Goal: Navigation & Orientation: Find specific page/section

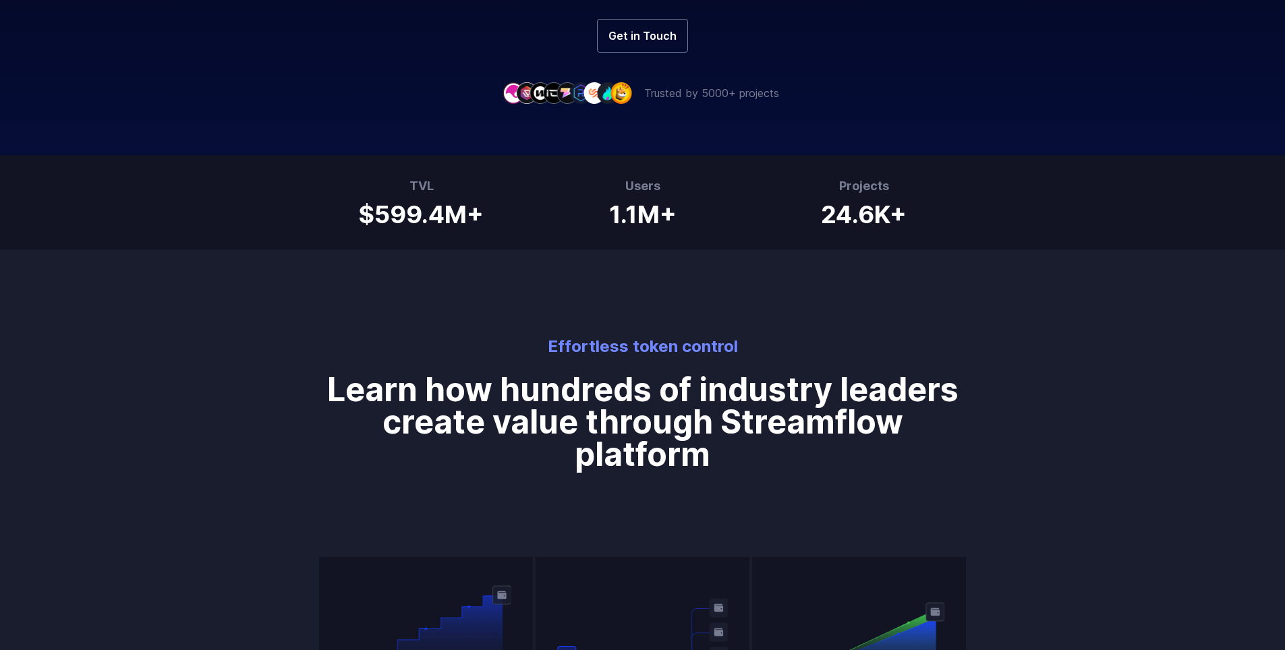
scroll to position [470, 0]
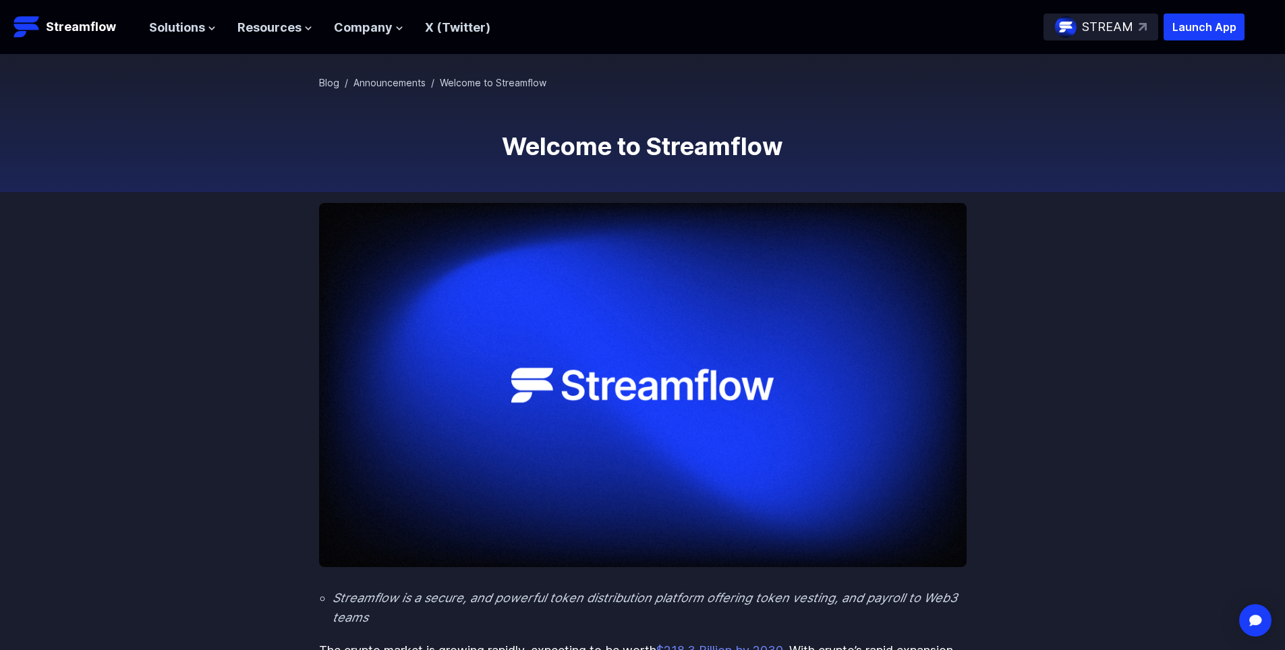
scroll to position [67, 0]
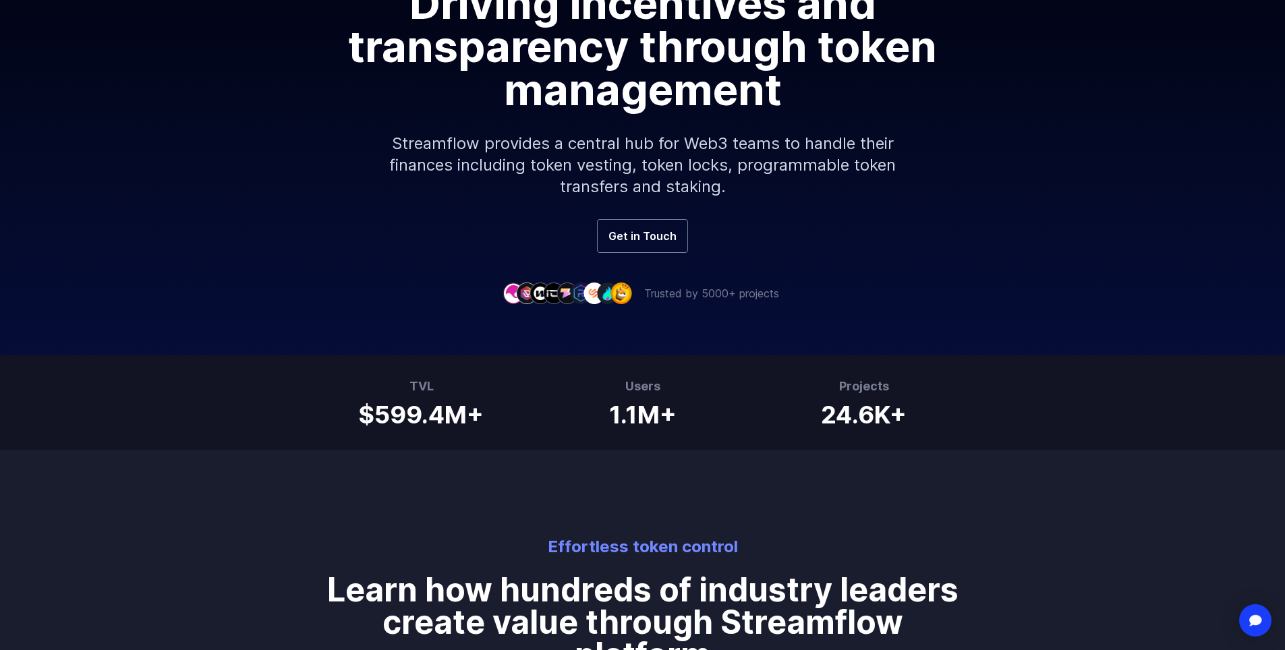
scroll to position [270, 0]
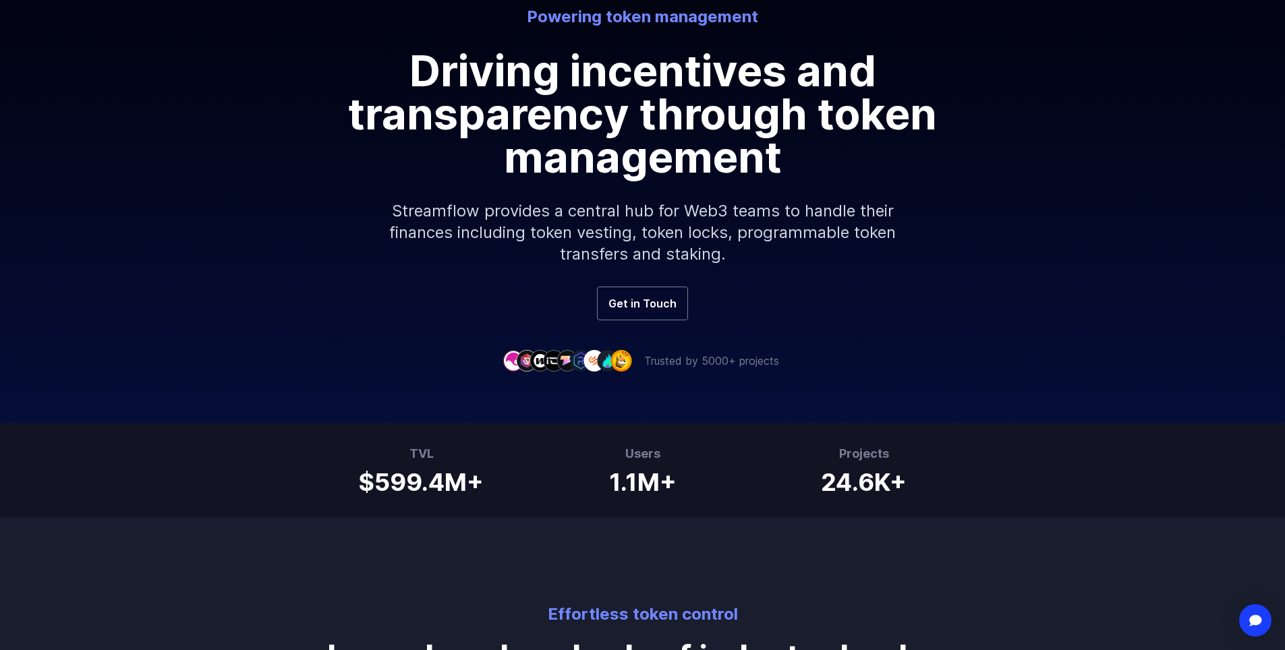
scroll to position [202, 0]
